Goal: Obtain resource: Download file/media

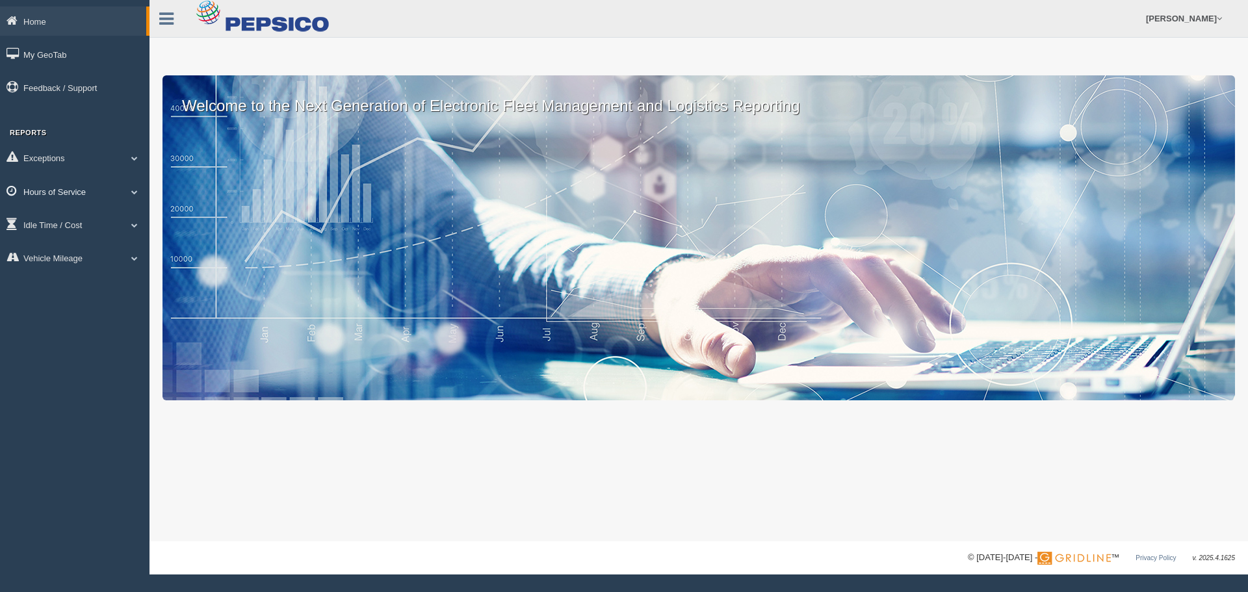
click at [64, 192] on link "Hours of Service" at bounding box center [75, 191] width 150 height 29
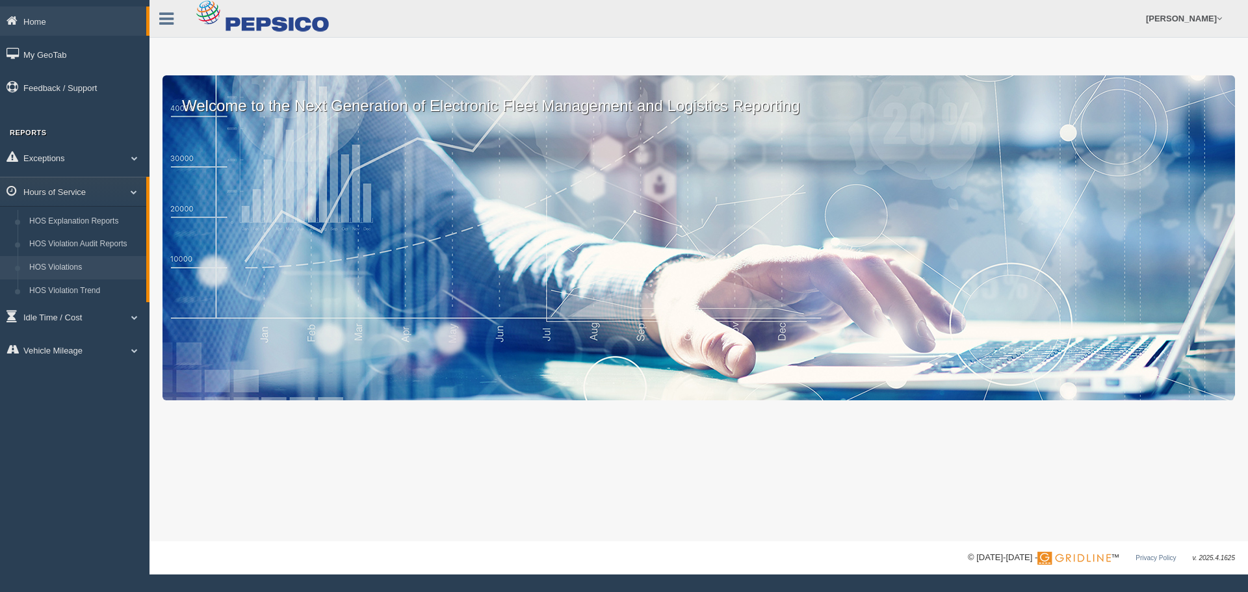
click at [73, 270] on link "HOS Violations" at bounding box center [84, 267] width 123 height 23
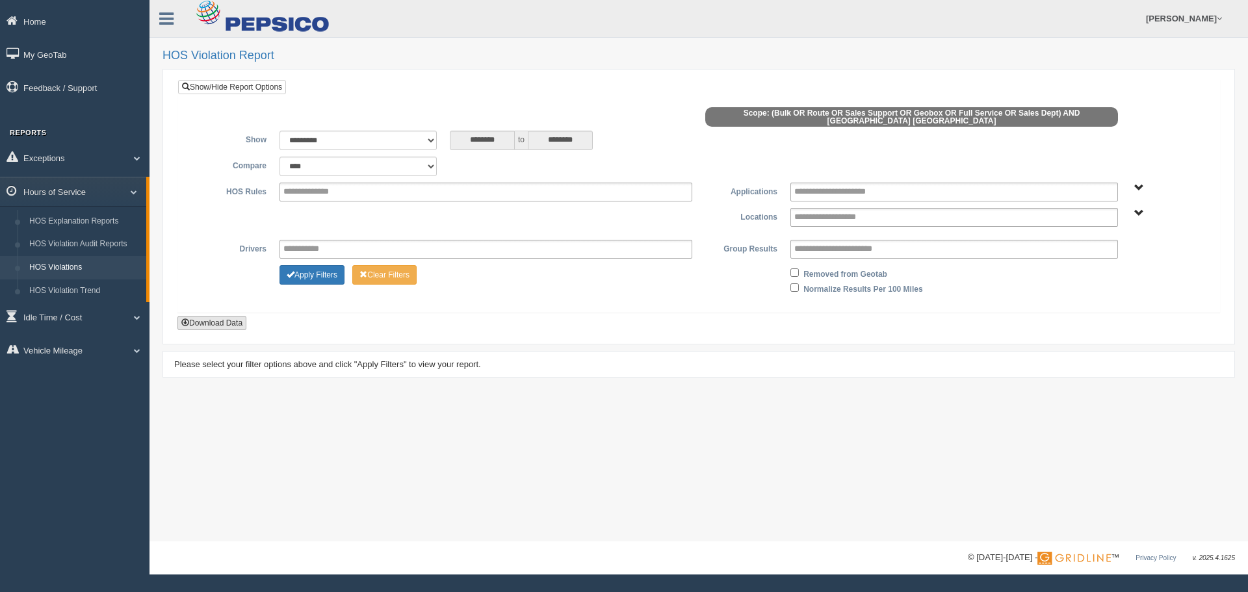
click at [228, 316] on button "Download Data" at bounding box center [211, 323] width 69 height 14
